Goal: Transaction & Acquisition: Register for event/course

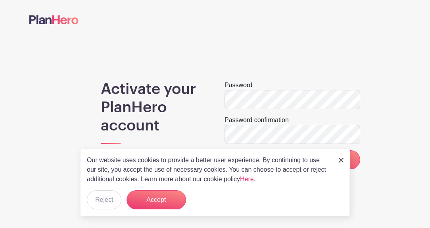
click at [197, 118] on h1 "Activate your PlanHero account" at bounding box center [153, 108] width 105 height 55
click at [252, 179] on link "Here" at bounding box center [247, 179] width 14 height 7
click at [155, 197] on button "Accept" at bounding box center [157, 199] width 60 height 19
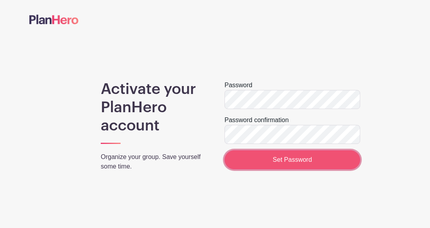
click at [279, 158] on input "Set Password" at bounding box center [293, 159] width 136 height 19
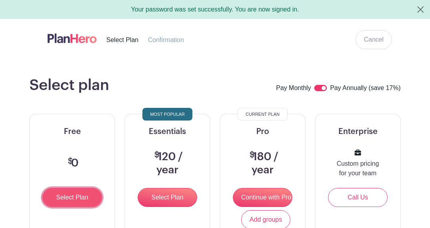
click at [71, 197] on input "Select Plan" at bounding box center [72, 197] width 60 height 19
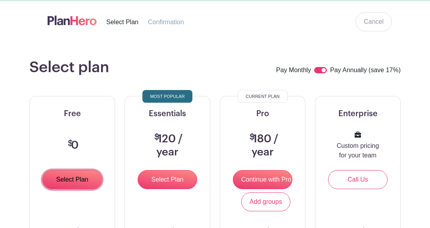
scroll to position [17, 0]
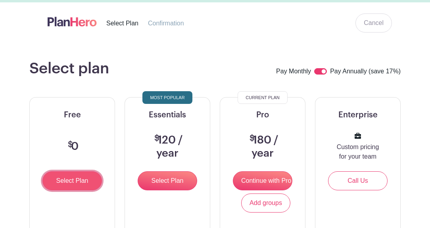
click at [80, 177] on input "Select Plan" at bounding box center [72, 180] width 60 height 19
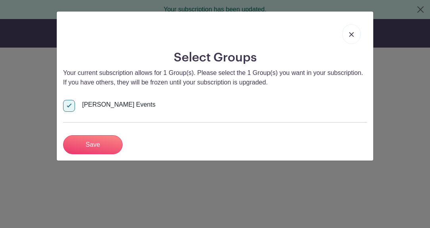
click at [351, 35] on img at bounding box center [351, 34] width 5 height 5
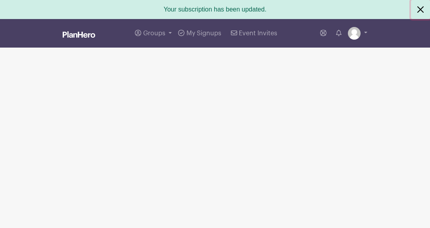
click at [417, 8] on button "Close" at bounding box center [420, 9] width 19 height 19
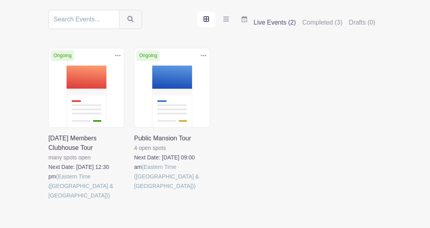
scroll to position [111, 0]
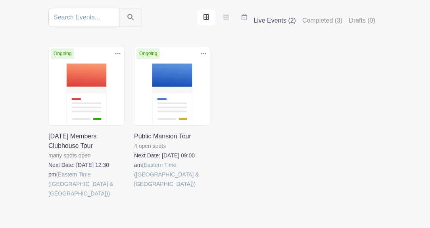
click at [48, 198] on link at bounding box center [48, 198] width 0 height 0
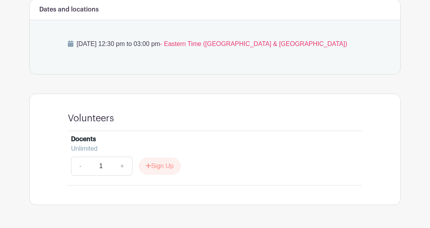
scroll to position [427, 0]
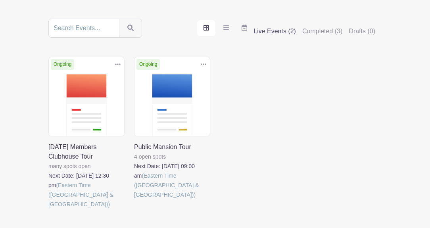
scroll to position [104, 0]
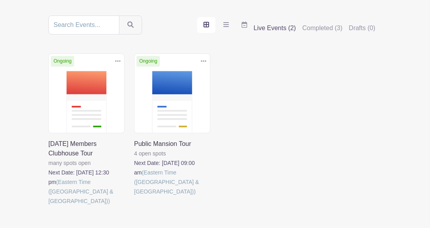
click at [134, 196] on link at bounding box center [134, 196] width 0 height 0
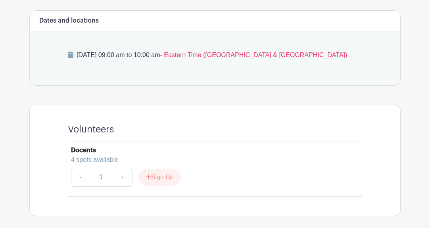
scroll to position [207, 0]
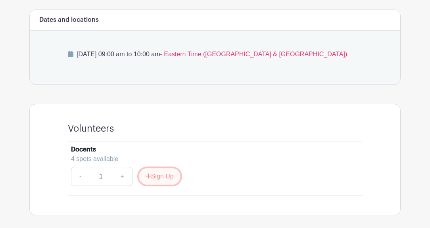
click at [162, 175] on button "Sign Up" at bounding box center [160, 176] width 42 height 17
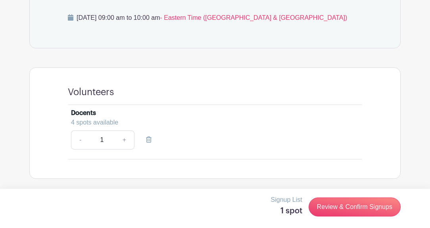
scroll to position [244, 0]
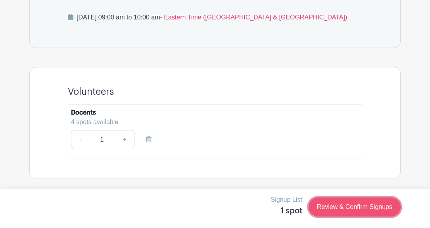
click at [325, 206] on link "Review & Confirm Signups" at bounding box center [355, 207] width 92 height 19
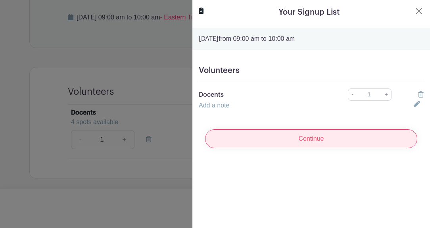
click at [303, 139] on input "Continue" at bounding box center [311, 138] width 212 height 19
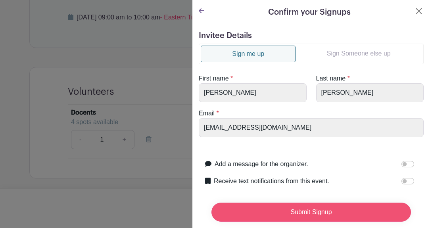
click at [309, 210] on input "Submit Signup" at bounding box center [312, 212] width 200 height 19
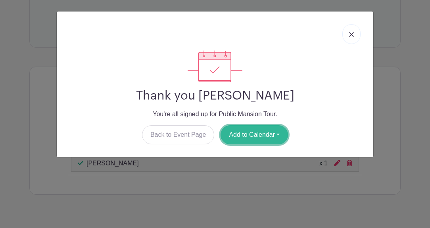
click at [254, 134] on button "Add to Calendar" at bounding box center [254, 134] width 67 height 19
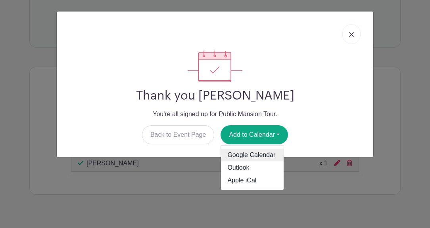
click at [252, 154] on link "Google Calendar" at bounding box center [252, 155] width 63 height 13
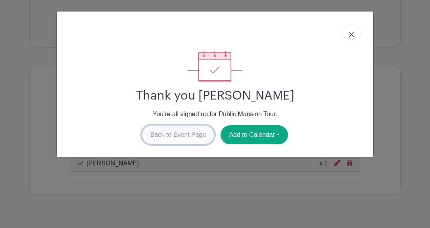
click at [177, 135] on link "Back to Event Page" at bounding box center [178, 134] width 73 height 19
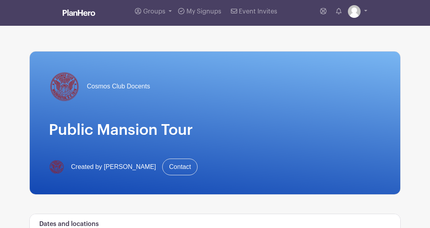
scroll to position [0, 0]
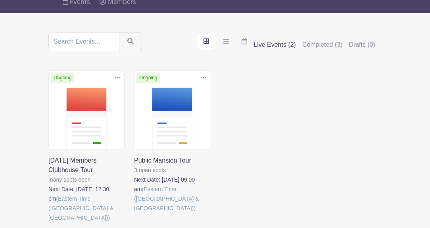
scroll to position [92, 0]
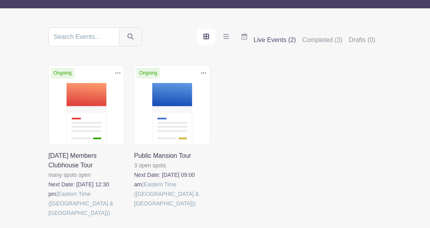
click at [48, 218] on link at bounding box center [48, 218] width 0 height 0
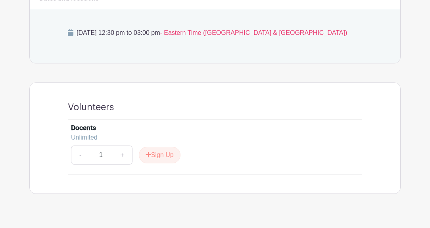
scroll to position [427, 0]
